Goal: Task Accomplishment & Management: Manage account settings

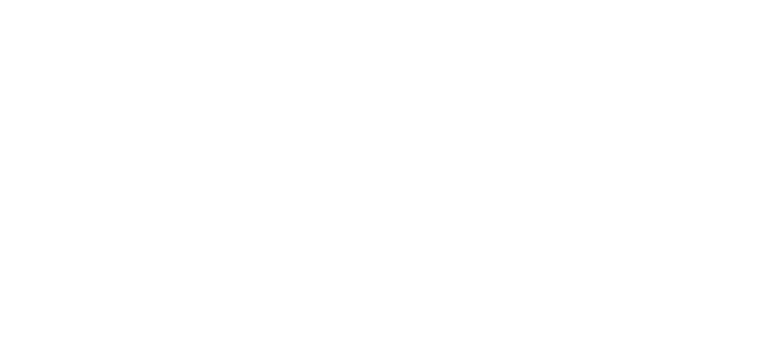
select select "*"
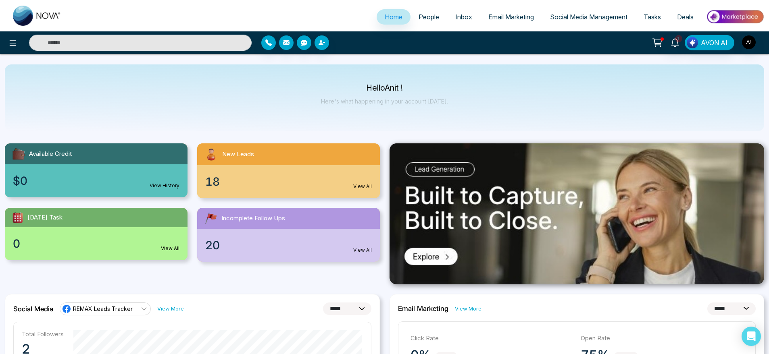
click at [419, 16] on span "People" at bounding box center [429, 17] width 21 height 8
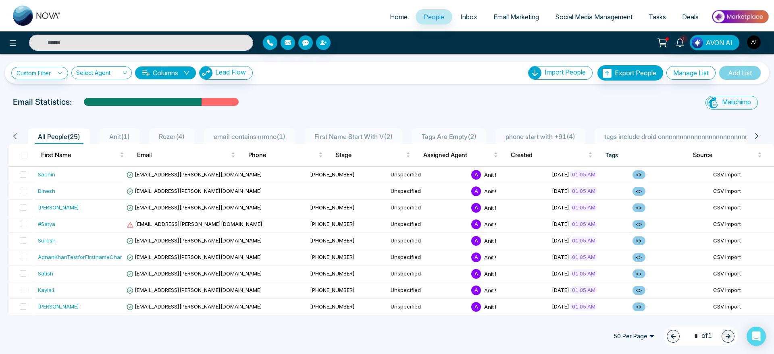
click at [391, 18] on span "Home" at bounding box center [399, 17] width 18 height 8
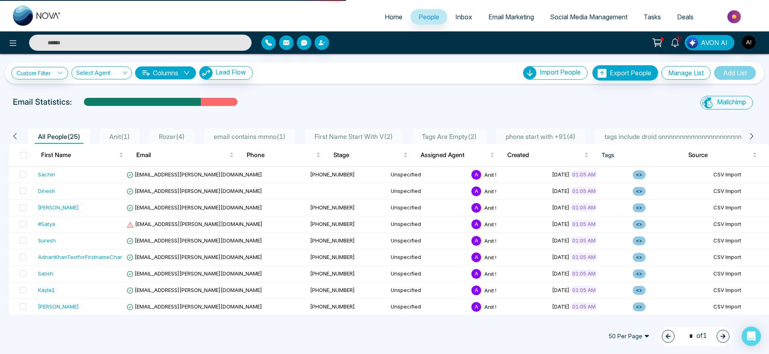
select select "*"
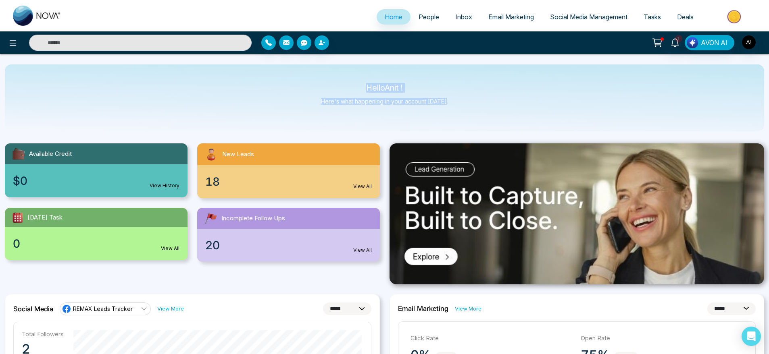
drag, startPoint x: 357, startPoint y: 86, endPoint x: 458, endPoint y: 107, distance: 103.4
click at [458, 107] on div "Hello Anit ! Here's what happening in your account today." at bounding box center [384, 98] width 759 height 67
drag, startPoint x: 458, startPoint y: 107, endPoint x: 319, endPoint y: 79, distance: 141.9
click at [319, 79] on div "Hello Anit ! Here's what happening in your account today." at bounding box center [384, 98] width 759 height 67
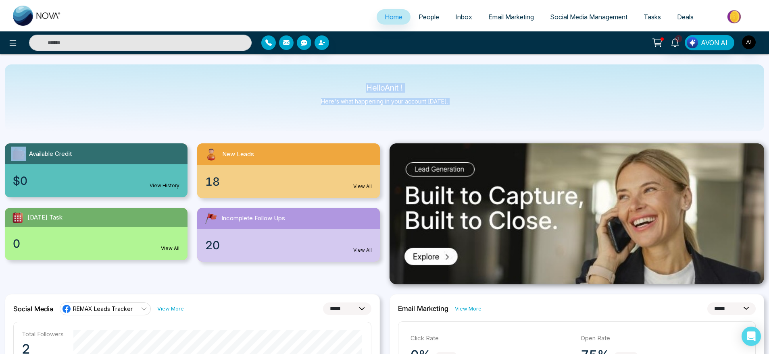
click at [319, 79] on div "Hello Anit ! Here's what happening in your account today." at bounding box center [384, 98] width 759 height 67
click at [9, 41] on icon at bounding box center [13, 43] width 10 height 10
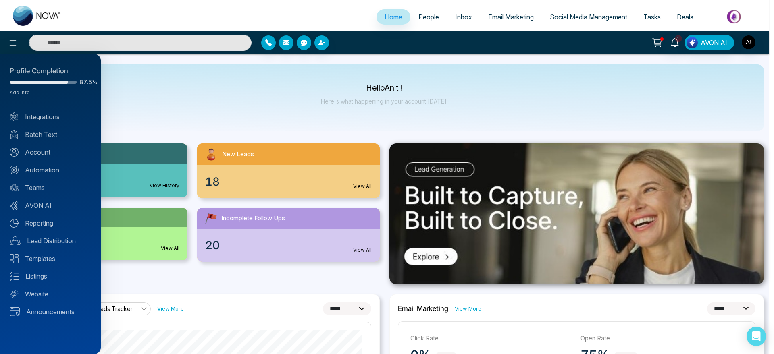
click at [115, 95] on div at bounding box center [387, 177] width 774 height 354
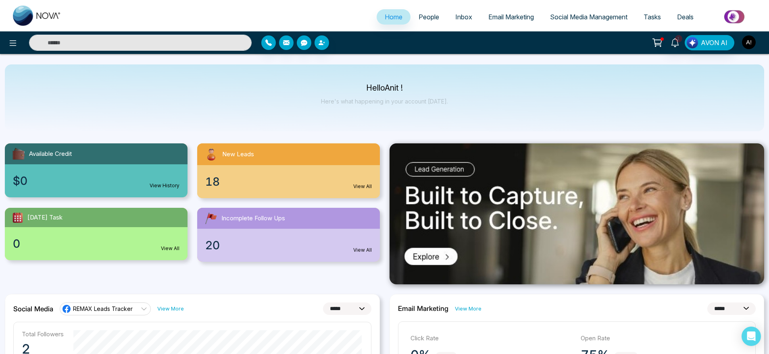
click at [744, 44] on img "button" at bounding box center [749, 42] width 14 height 14
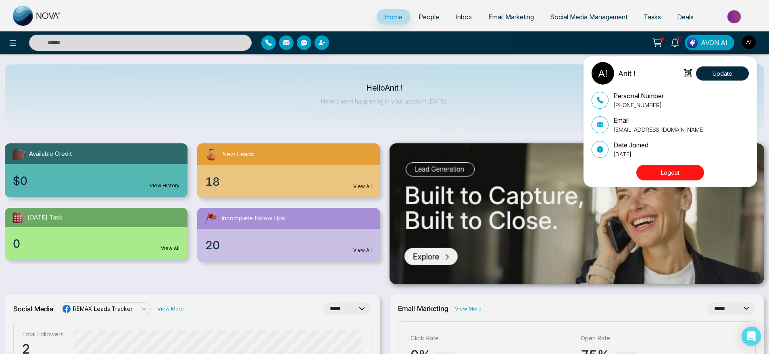
click at [380, 68] on div "Anit ! Update Personal Number [PHONE_NUMBER] Email [EMAIL_ADDRESS][DOMAIN_NAME]…" at bounding box center [384, 177] width 769 height 354
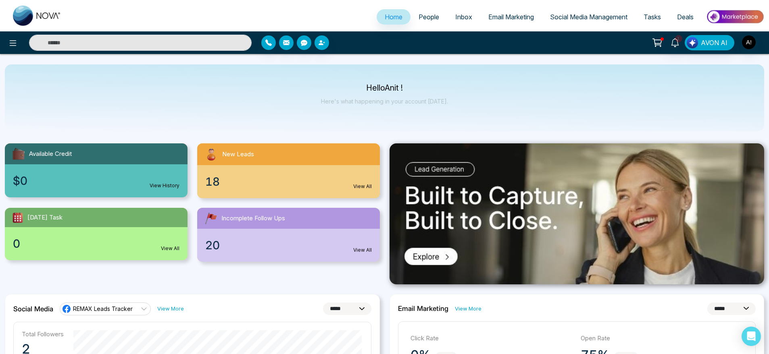
click at [431, 19] on span "People" at bounding box center [429, 17] width 21 height 8
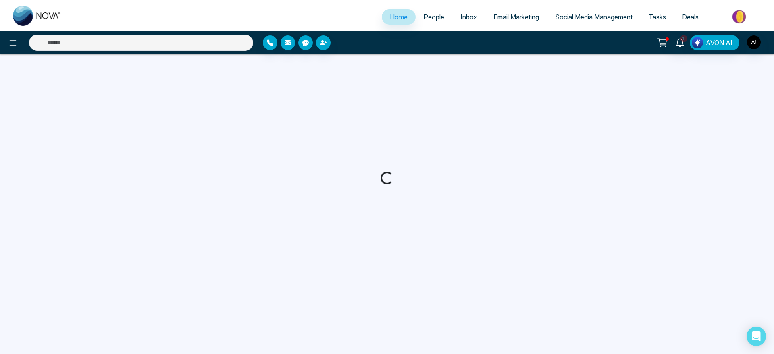
select select "*"
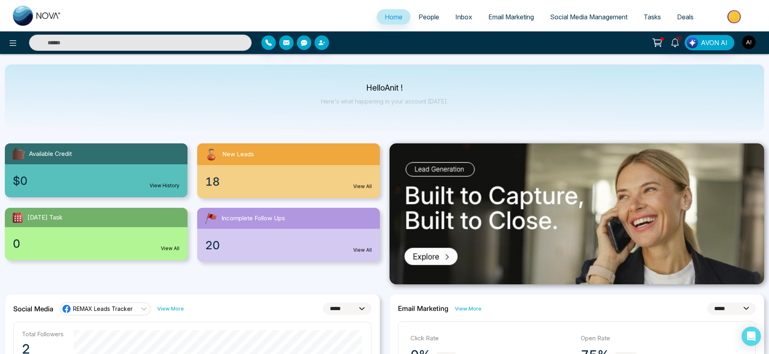
click at [750, 39] on img "button" at bounding box center [749, 42] width 14 height 14
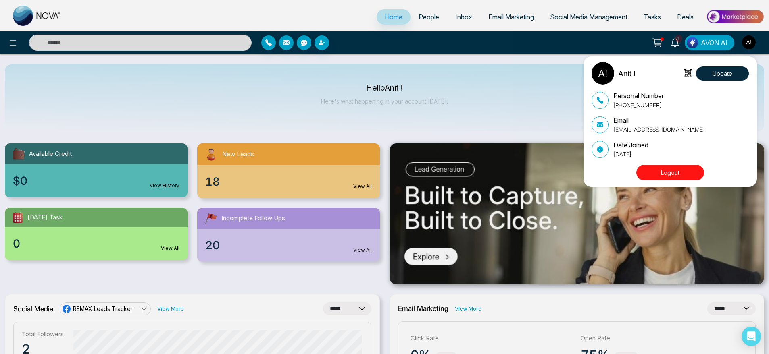
click at [436, 108] on div "Anit ! Update Personal Number [PHONE_NUMBER] Email [EMAIL_ADDRESS][DOMAIN_NAME]…" at bounding box center [384, 177] width 769 height 354
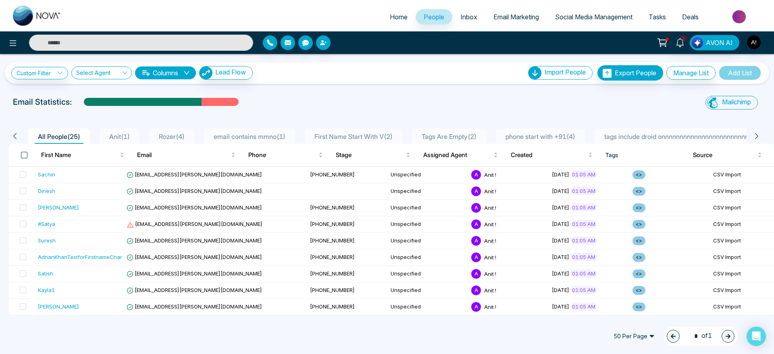
click at [22, 152] on span at bounding box center [24, 155] width 6 height 6
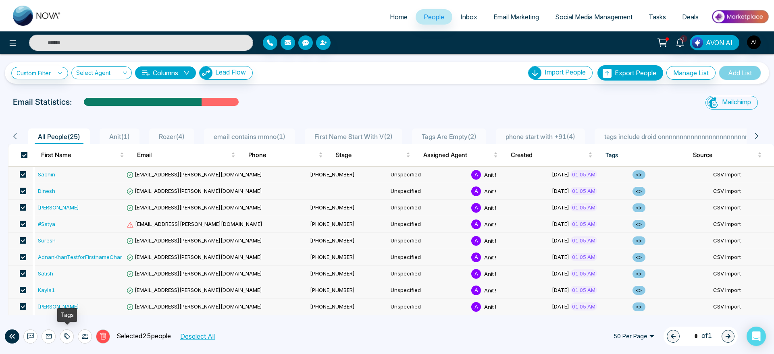
click at [62, 335] on div at bounding box center [67, 337] width 14 height 14
click at [60, 304] on link "Add Tags" at bounding box center [47, 305] width 26 height 7
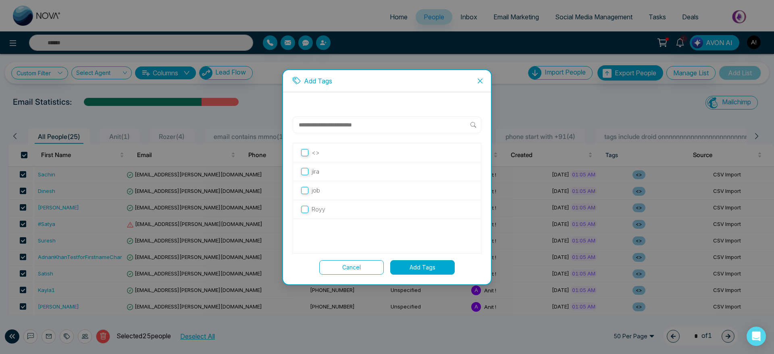
click at [325, 194] on label "job" at bounding box center [387, 190] width 172 height 9
click at [325, 202] on div "Royy" at bounding box center [387, 209] width 188 height 19
click at [325, 207] on label "Royy" at bounding box center [387, 209] width 172 height 9
click at [325, 194] on label "job" at bounding box center [387, 190] width 172 height 9
click at [417, 270] on button "Add Tags" at bounding box center [422, 267] width 65 height 15
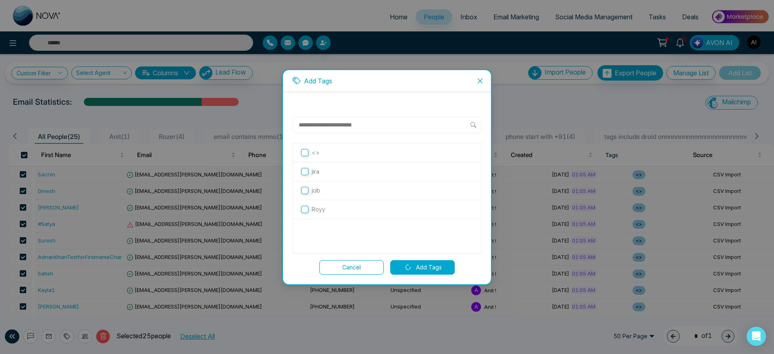
click at [340, 267] on button "Cancel" at bounding box center [351, 267] width 65 height 15
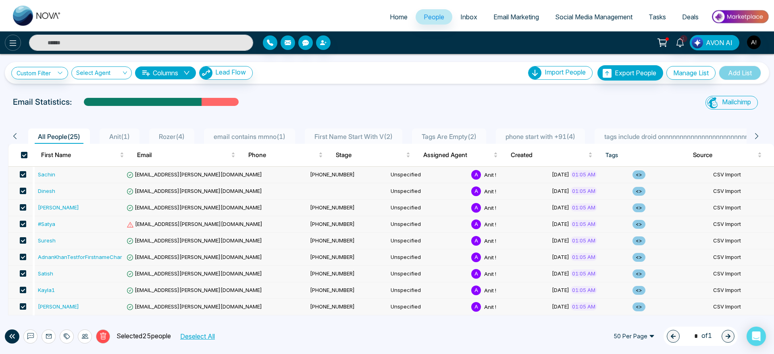
click at [8, 37] on button at bounding box center [13, 43] width 16 height 16
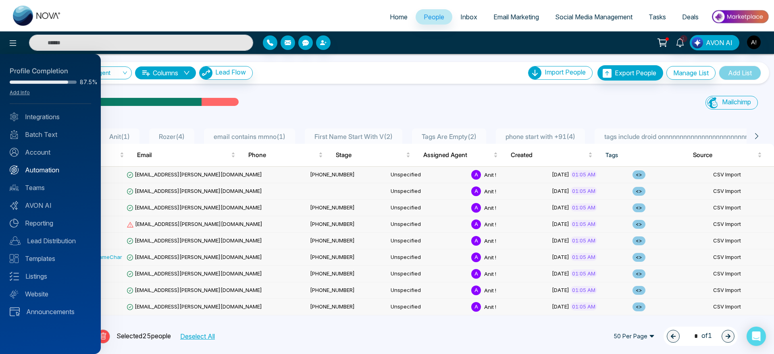
click at [51, 169] on link "Automation" at bounding box center [50, 170] width 81 height 10
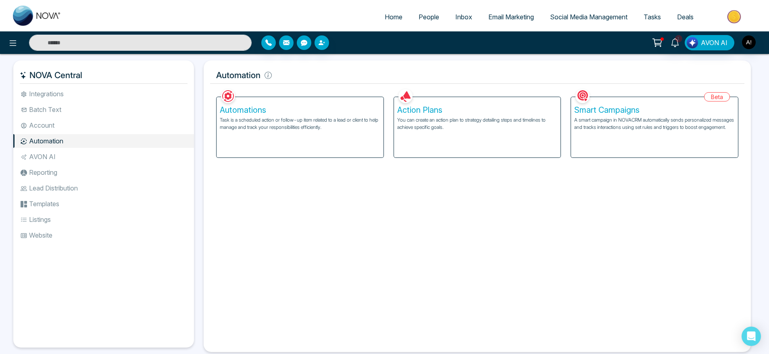
click at [262, 126] on p "Task is a scheduled action or follow-up item related to a lead or client to hel…" at bounding box center [300, 124] width 160 height 15
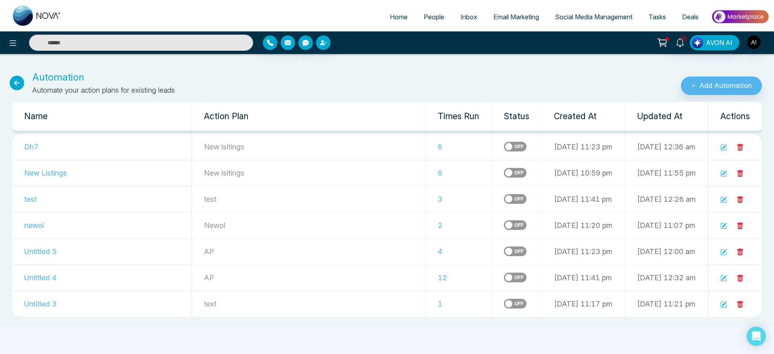
click at [9, 83] on div "Automation Automate your action plans for existing leads" at bounding box center [258, 82] width 516 height 25
click at [15, 83] on icon at bounding box center [17, 83] width 15 height 15
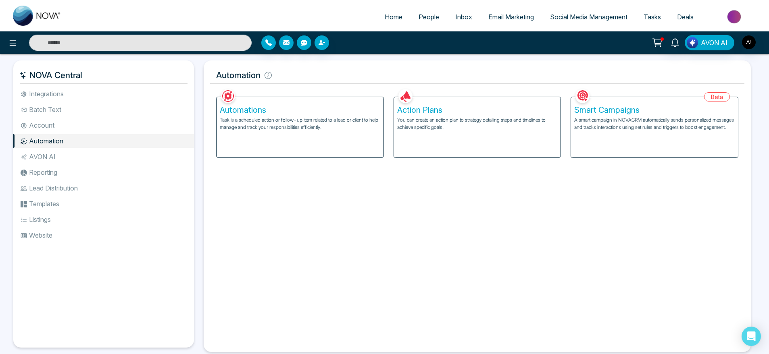
click at [618, 123] on p "A smart campaign in NOVACRM automatically sends personalized messages and track…" at bounding box center [654, 124] width 160 height 15
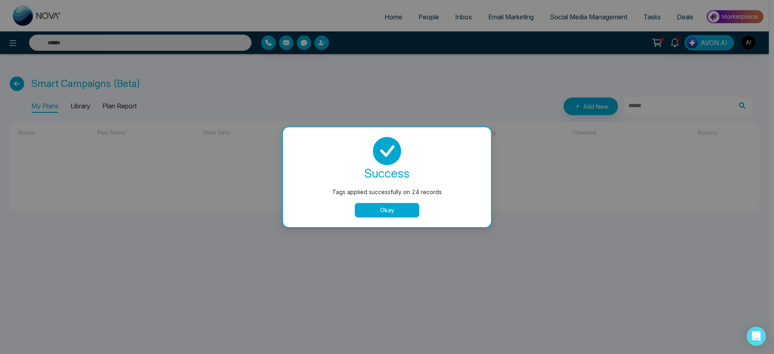
click at [403, 210] on button "Okay" at bounding box center [387, 210] width 65 height 15
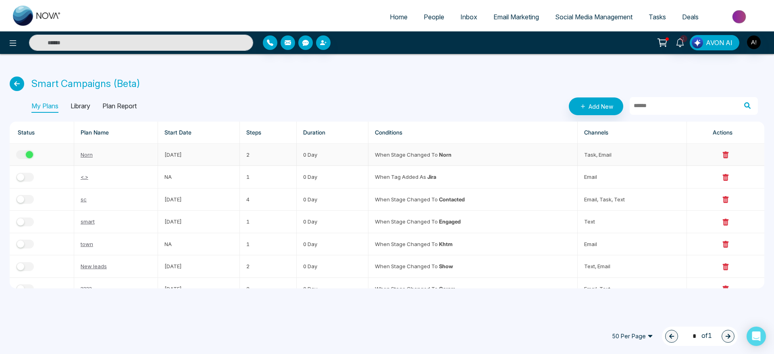
click at [28, 155] on div "button" at bounding box center [29, 154] width 7 height 7
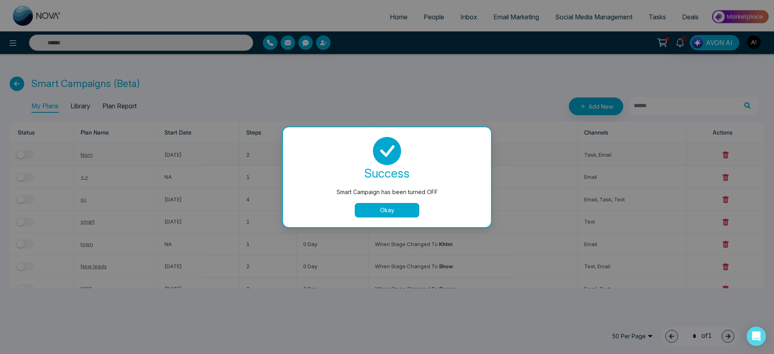
click at [395, 211] on button "Okay" at bounding box center [387, 210] width 65 height 15
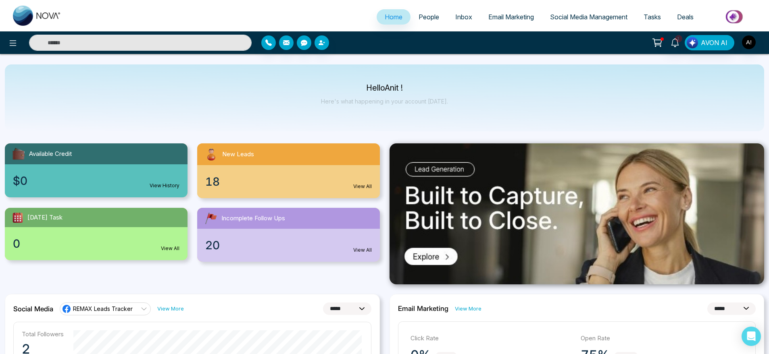
select select "*"
